Goal: Transaction & Acquisition: Purchase product/service

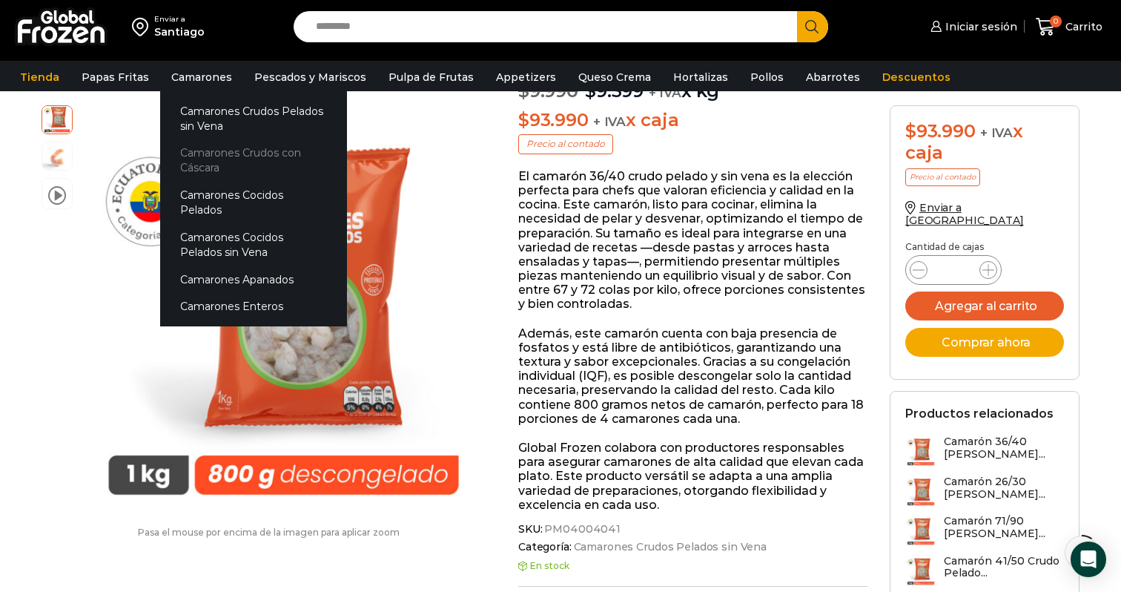
click at [197, 154] on link "Camarones Crudos con Cáscara" at bounding box center [253, 160] width 187 height 42
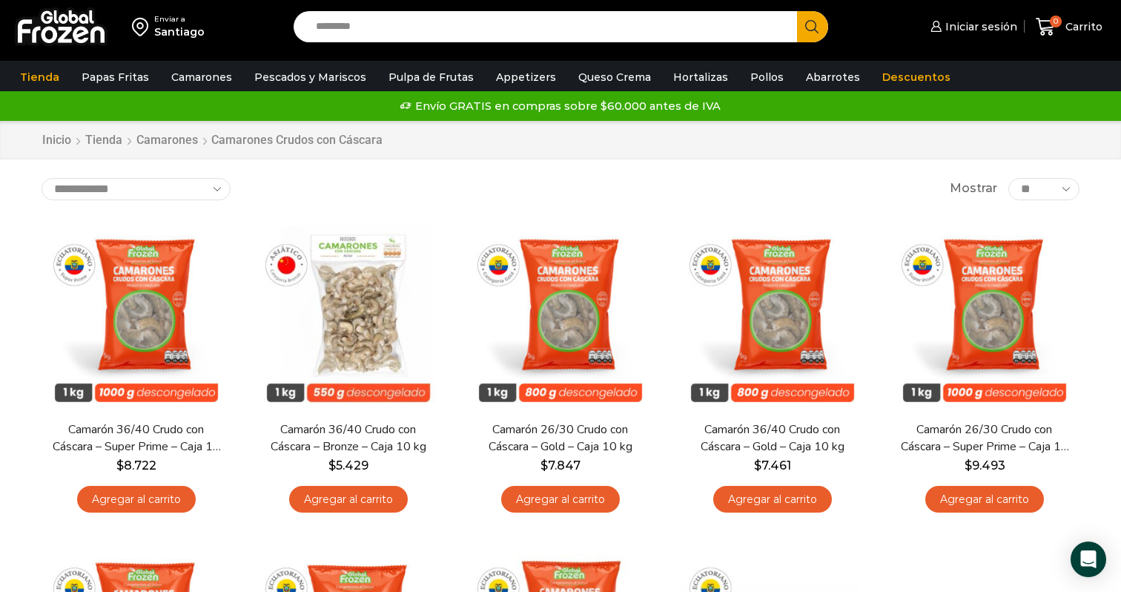
click at [406, 33] on input "Search input" at bounding box center [548, 26] width 481 height 31
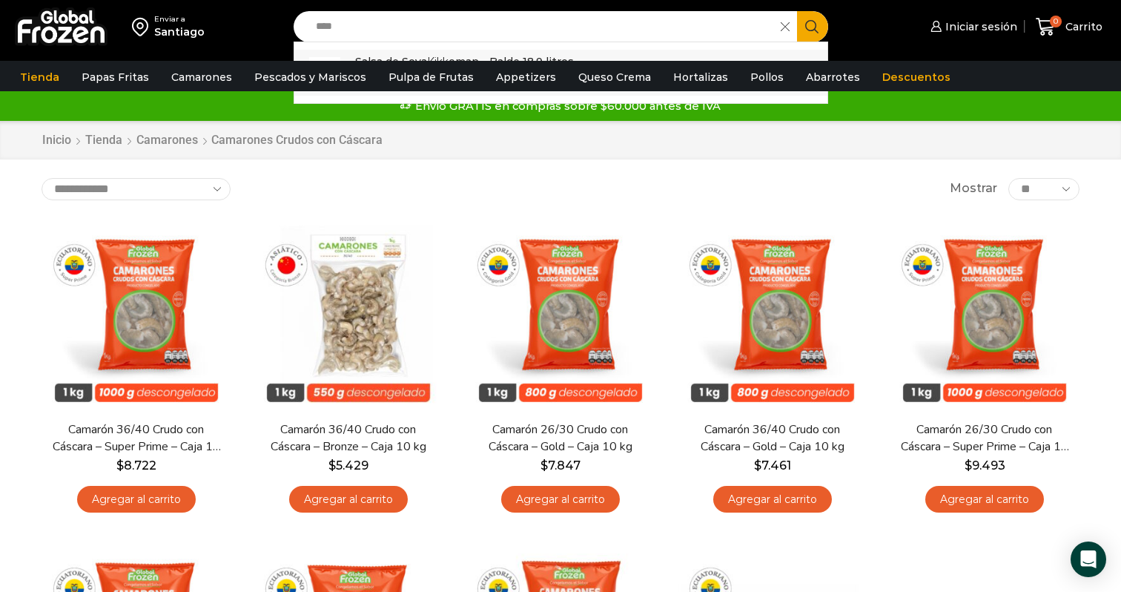
click at [420, 59] on p "Salsa de Soya Kikk oman - Balde 18.9 litros" at bounding box center [464, 61] width 219 height 16
type input "**********"
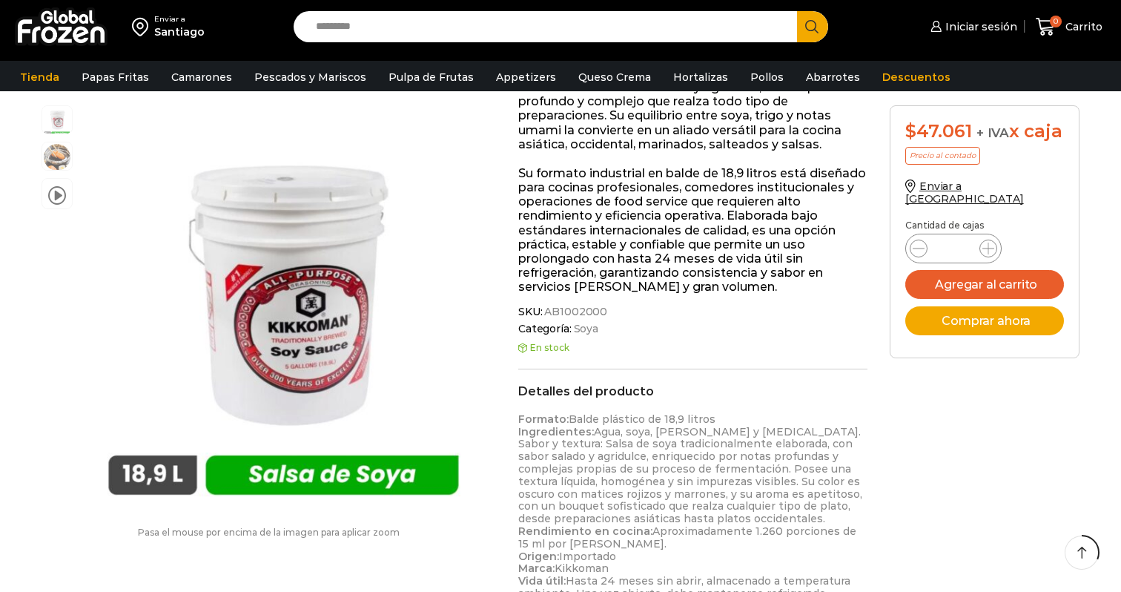
scroll to position [377, 0]
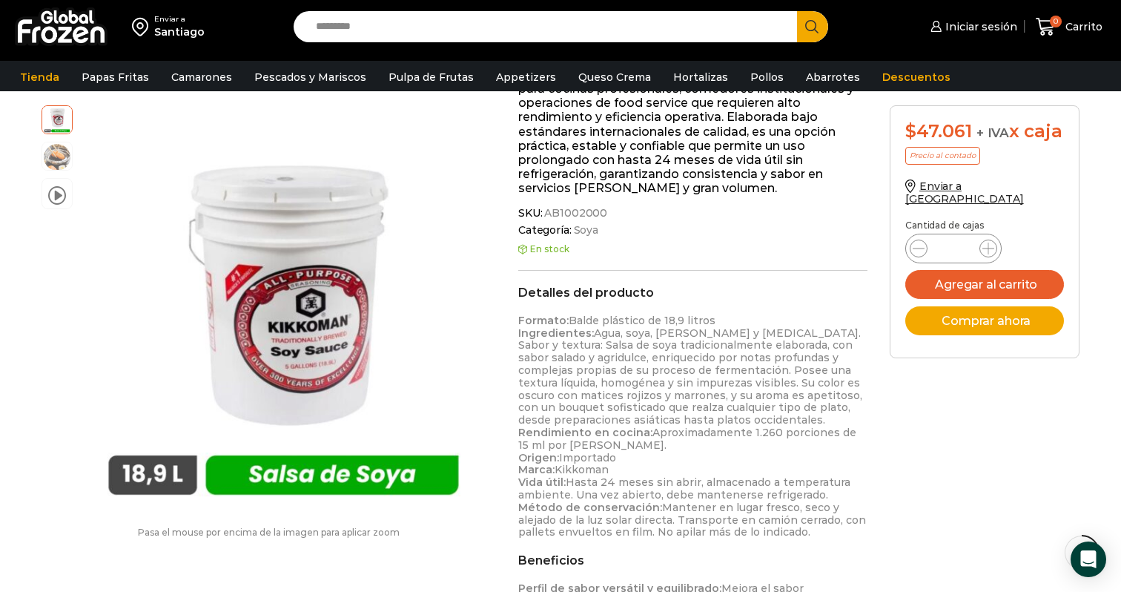
click at [579, 207] on span "AB1002000" at bounding box center [574, 213] width 65 height 13
copy span "AB1002000"
click at [59, 191] on span at bounding box center [57, 192] width 18 height 20
